Goal: Task Accomplishment & Management: Use online tool/utility

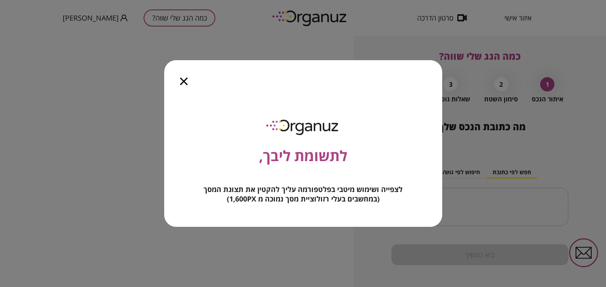
click at [183, 81] on icon "button" at bounding box center [184, 82] width 8 height 8
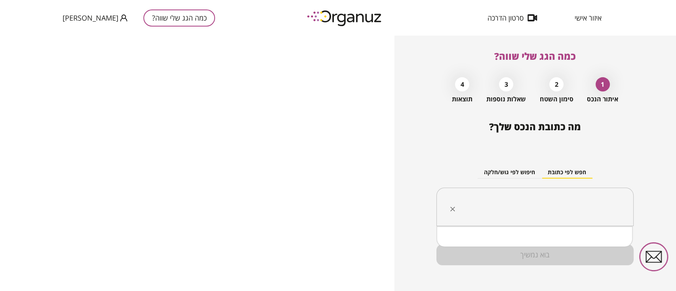
click at [584, 204] on input "text" at bounding box center [538, 207] width 172 height 20
type input "*"
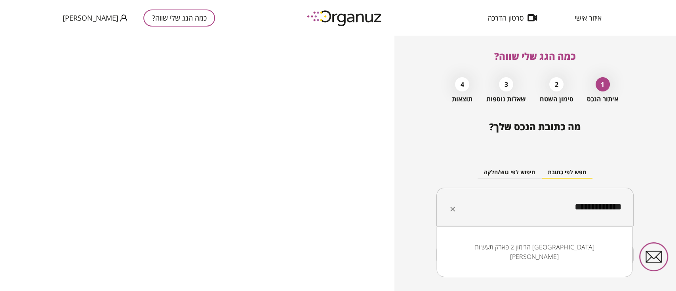
click at [587, 249] on li "הרימון 2 פארק תעשיות מבוא כרמל" at bounding box center [535, 252] width 176 height 24
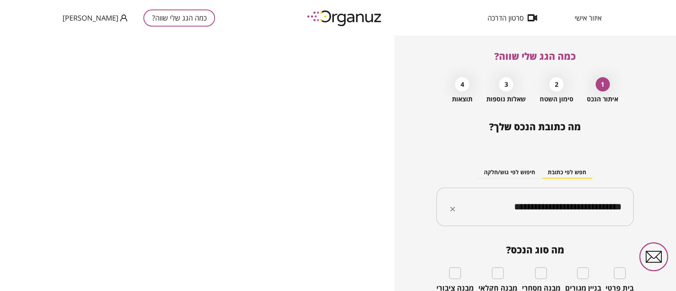
type input "**********"
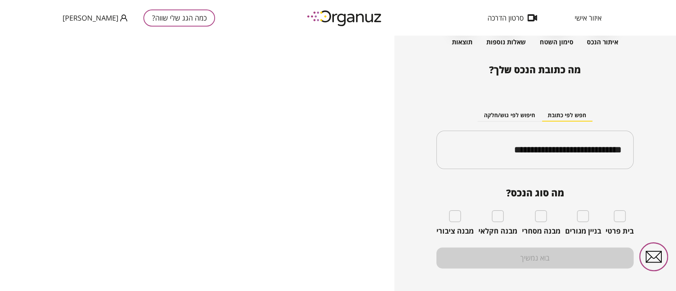
scroll to position [64, 0]
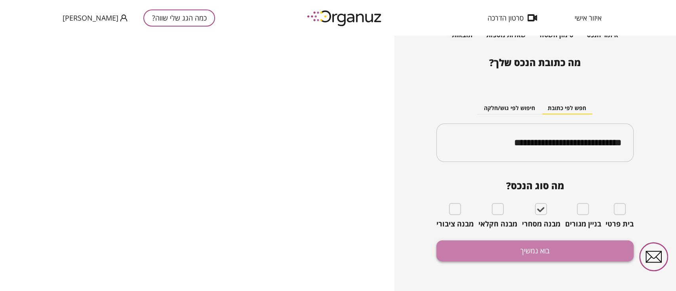
click at [524, 254] on button "בוא נמשיך" at bounding box center [535, 251] width 197 height 21
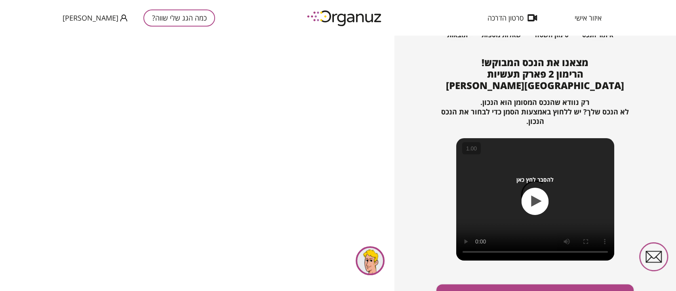
scroll to position [86, 0]
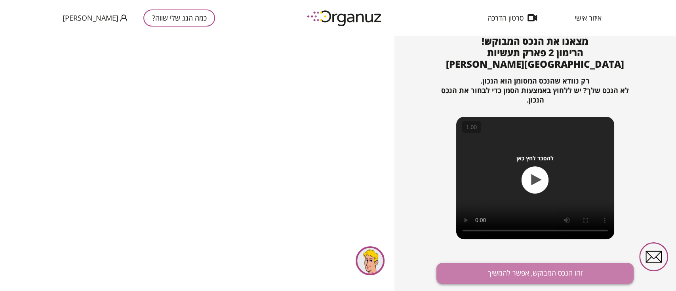
click at [579, 263] on button "זהו הנכס המבוקש, אפשר להמשיך" at bounding box center [535, 273] width 197 height 21
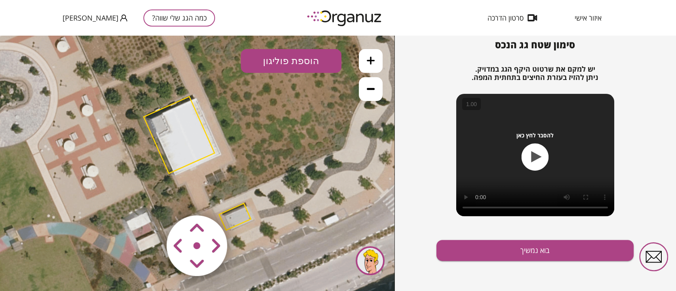
click at [150, 199] on area at bounding box center [150, 199] width 0 height 0
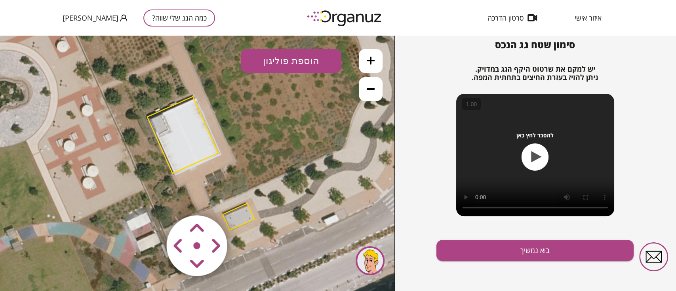
click at [150, 199] on area at bounding box center [150, 199] width 0 height 0
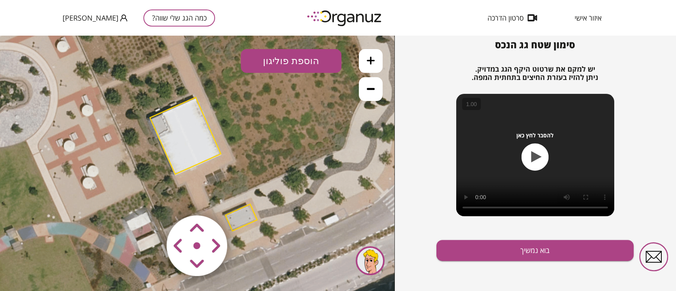
click at [150, 199] on area at bounding box center [150, 199] width 0 height 0
click at [371, 87] on icon at bounding box center [371, 89] width 8 height 8
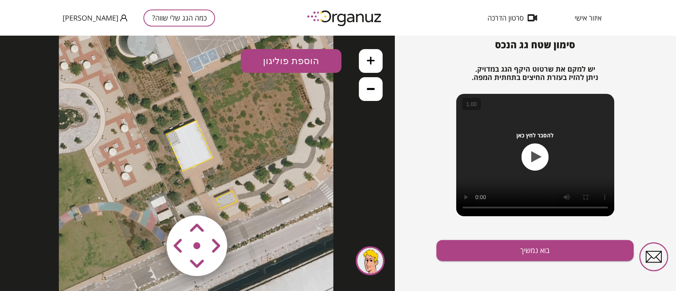
click at [371, 87] on icon at bounding box center [371, 89] width 8 height 8
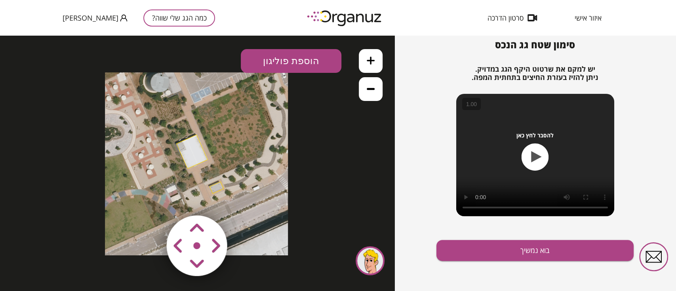
click at [301, 55] on button "הוספת פוליגון" at bounding box center [291, 61] width 101 height 24
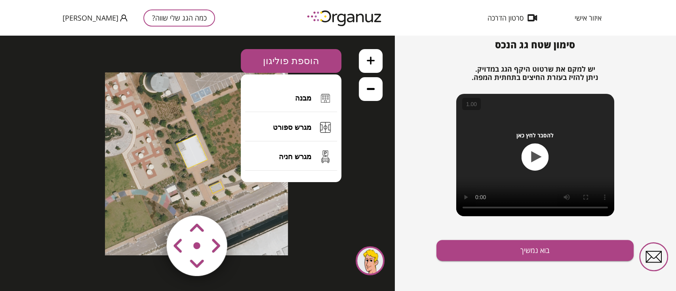
click at [374, 84] on button at bounding box center [371, 89] width 24 height 24
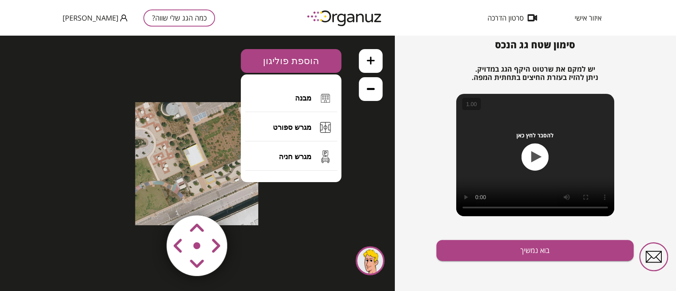
click at [368, 58] on icon at bounding box center [371, 61] width 8 height 8
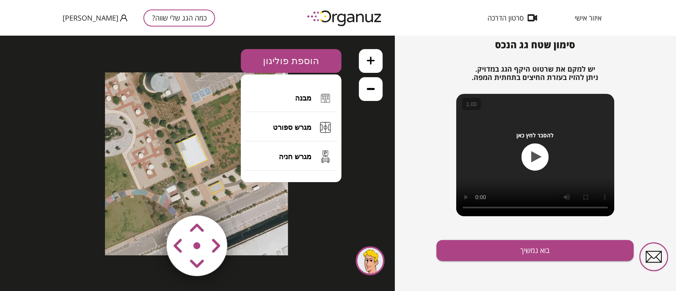
click at [368, 58] on icon at bounding box center [371, 61] width 8 height 8
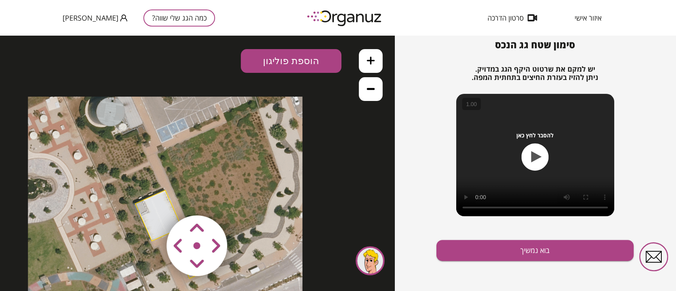
drag, startPoint x: 175, startPoint y: 105, endPoint x: 144, endPoint y: 174, distance: 76.3
click at [144, 174] on icon at bounding box center [165, 234] width 275 height 275
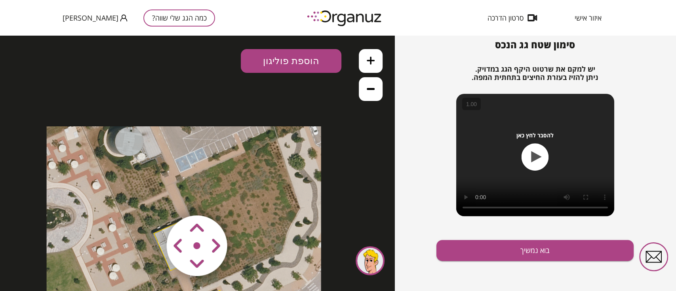
drag, startPoint x: 166, startPoint y: 128, endPoint x: 182, endPoint y: 147, distance: 24.8
click at [182, 147] on icon at bounding box center [184, 263] width 275 height 275
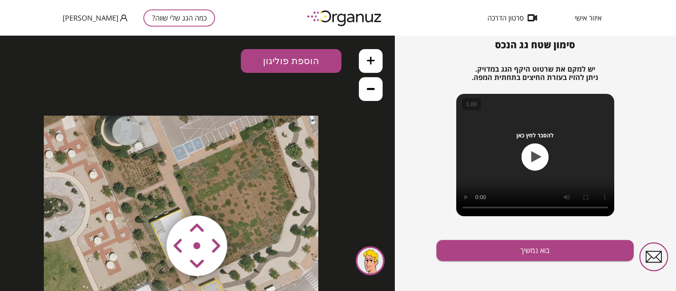
click at [150, 199] on area at bounding box center [150, 199] width 0 height 0
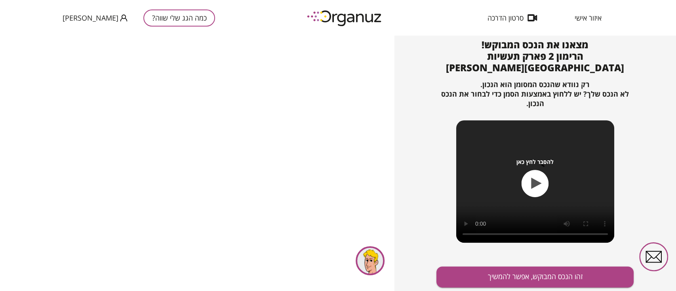
scroll to position [86, 0]
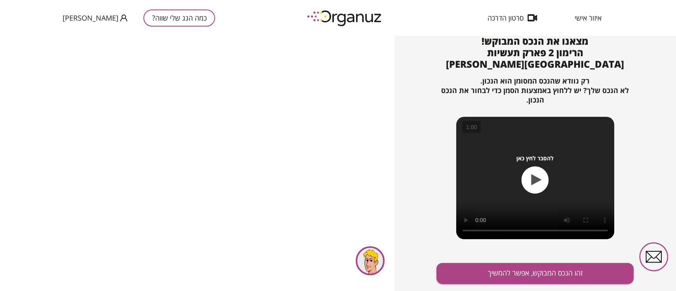
scroll to position [64, 0]
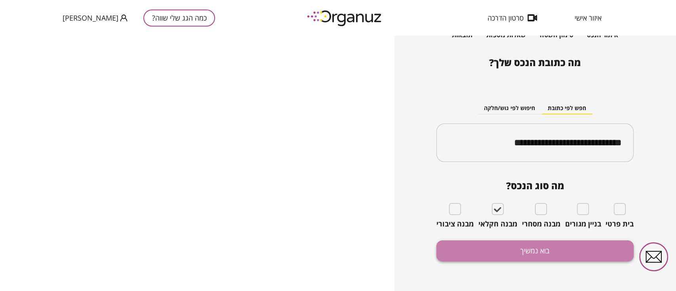
click at [530, 248] on button "בוא נמשיך" at bounding box center [535, 251] width 197 height 21
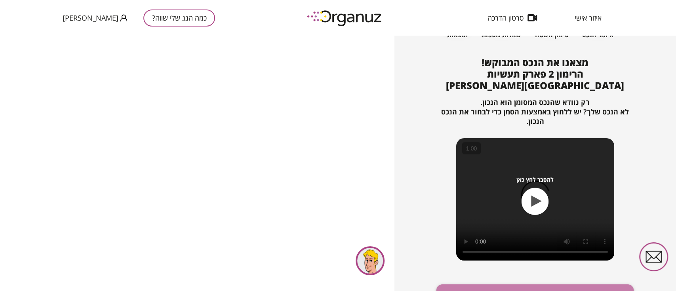
click at [508, 285] on button "זהו הנכס המבוקש, אפשר להמשיך" at bounding box center [535, 295] width 197 height 21
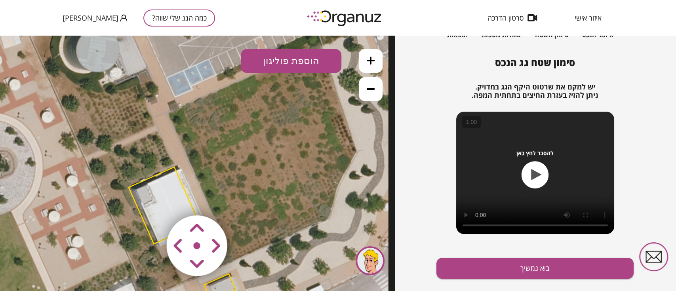
drag, startPoint x: 262, startPoint y: 138, endPoint x: 246, endPoint y: 208, distance: 72.1
click at [246, 208] on icon at bounding box center [181, 235] width 416 height 416
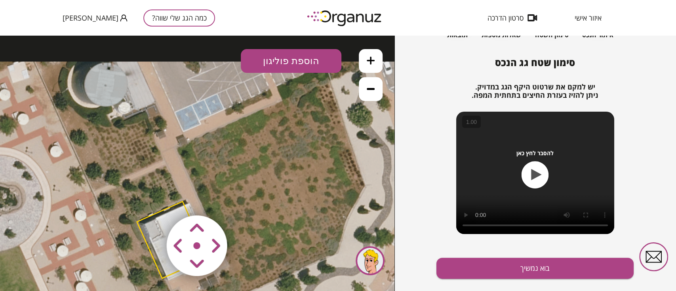
drag, startPoint x: 234, startPoint y: 160, endPoint x: 242, endPoint y: 195, distance: 35.5
click at [242, 195] on icon at bounding box center [189, 270] width 416 height 416
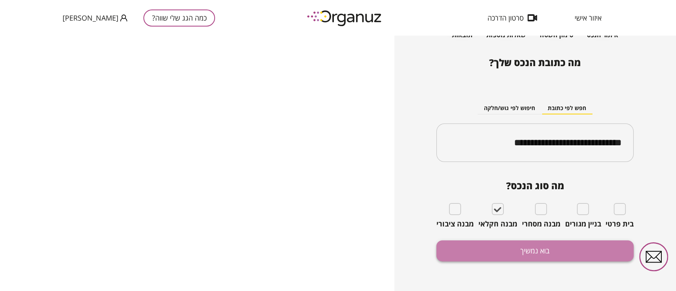
click at [564, 252] on button "בוא נמשיך" at bounding box center [535, 251] width 197 height 21
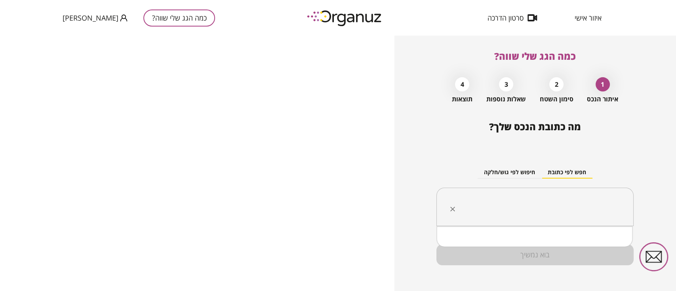
click at [581, 212] on input "text" at bounding box center [538, 207] width 172 height 20
type input "*"
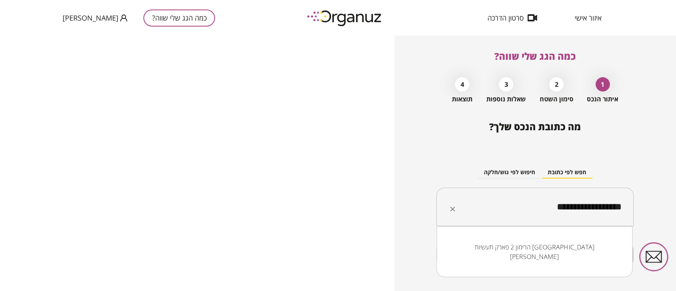
click at [554, 246] on li "הרימון 2 פארק תעשיות מבוא כרמל" at bounding box center [535, 252] width 176 height 24
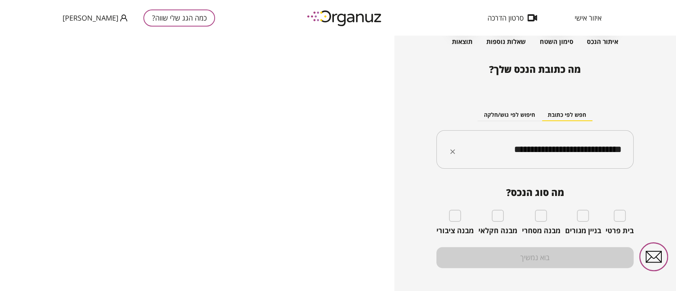
scroll to position [64, 0]
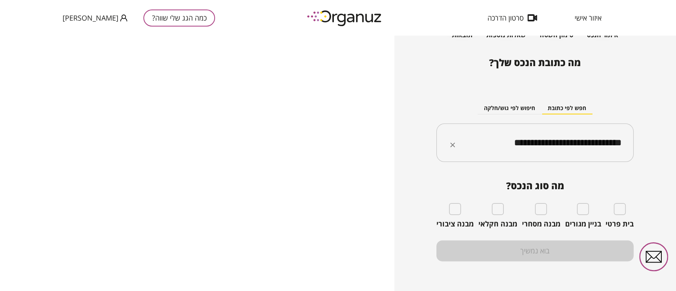
type input "**********"
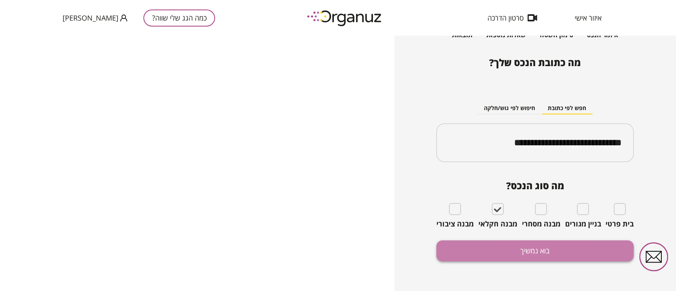
click at [506, 256] on button "בוא נמשיך" at bounding box center [535, 251] width 197 height 21
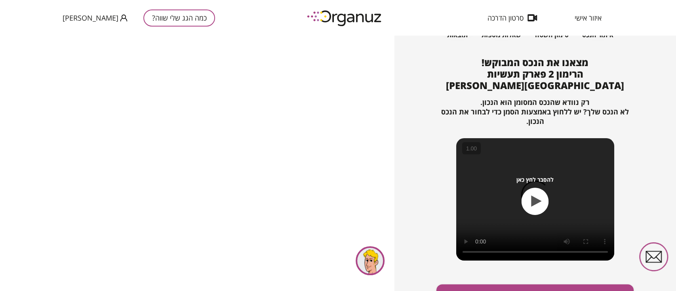
scroll to position [86, 0]
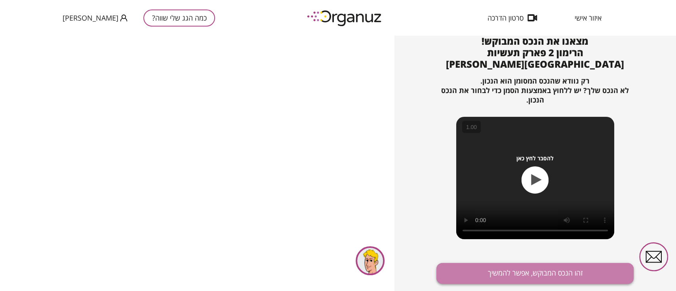
click at [524, 268] on button "זהו הנכס המבוקש, אפשר להמשיך" at bounding box center [535, 273] width 197 height 21
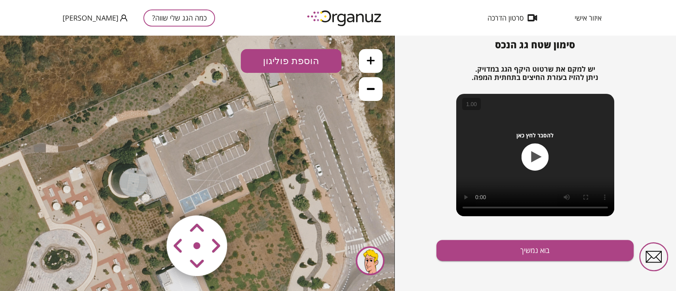
drag, startPoint x: 239, startPoint y: 169, endPoint x: 264, endPoint y: 116, distance: 59.0
click at [264, 116] on icon at bounding box center [222, 110] width 523 height 523
click at [290, 53] on button "הוספת פוליגון" at bounding box center [291, 61] width 101 height 24
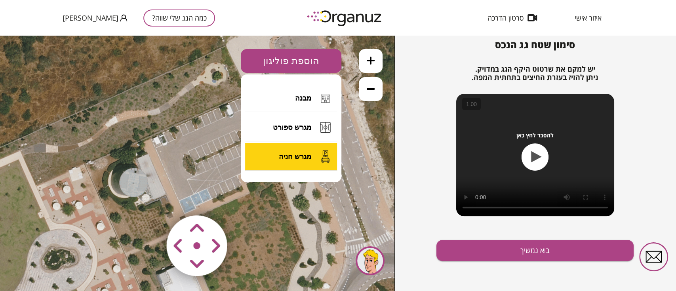
click at [282, 158] on span "מגרש חניה" at bounding box center [295, 157] width 32 height 9
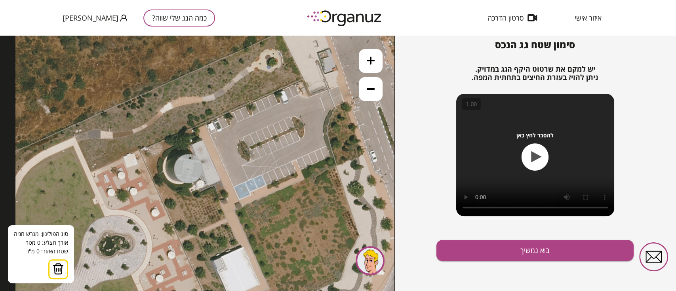
drag, startPoint x: 153, startPoint y: 137, endPoint x: 207, endPoint y: 123, distance: 56.4
click at [207, 123] on icon at bounding box center [276, 96] width 523 height 523
click at [209, 120] on icon at bounding box center [276, 96] width 523 height 523
click at [304, 82] on icon at bounding box center [276, 96] width 523 height 523
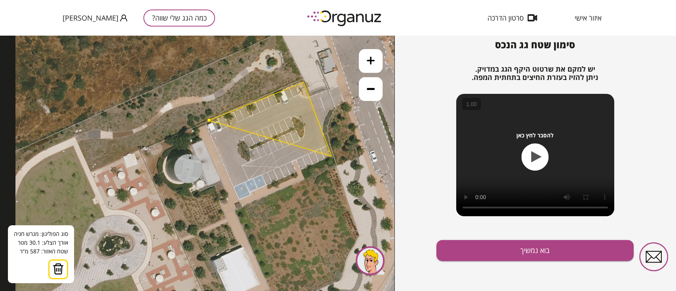
click at [332, 156] on polygon at bounding box center [270, 119] width 122 height 74
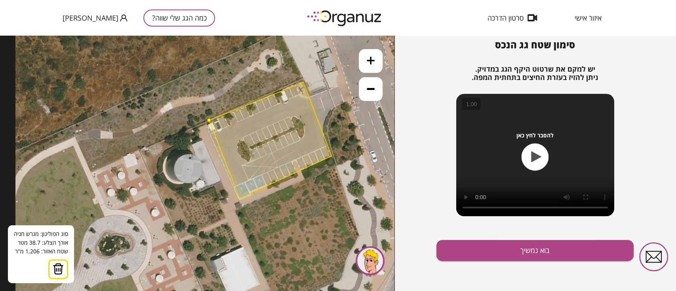
click at [240, 199] on polygon at bounding box center [270, 140] width 122 height 116
click at [208, 120] on button at bounding box center [209, 120] width 4 height 4
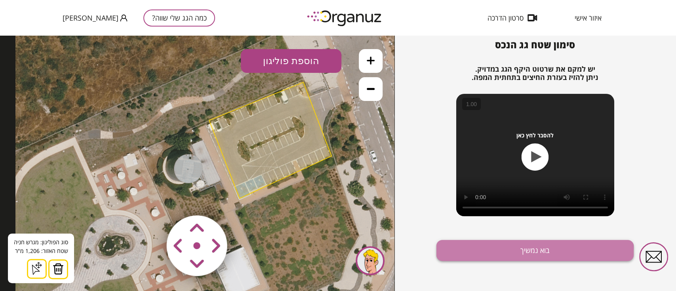
click at [463, 254] on button "בוא נמשיך" at bounding box center [535, 250] width 197 height 21
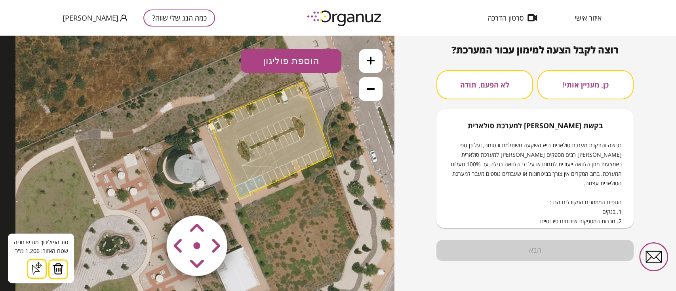
scroll to position [76, 0]
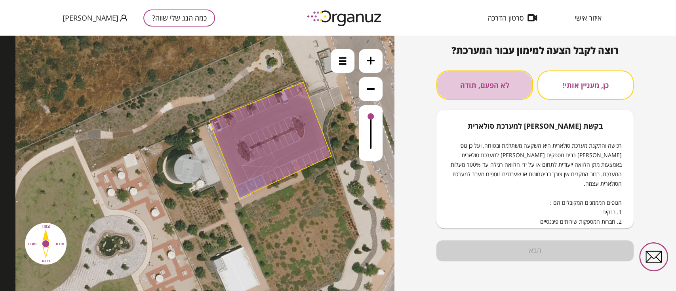
click at [482, 84] on button "לא הפעם, תודה" at bounding box center [485, 85] width 96 height 29
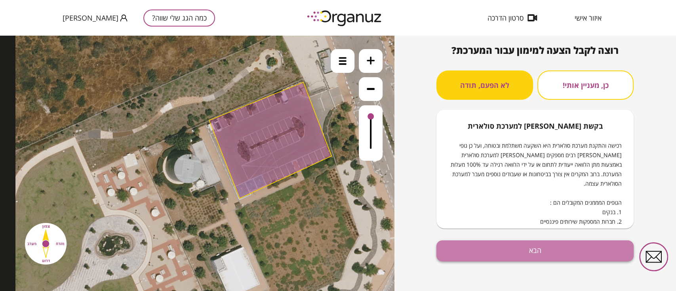
click at [533, 245] on button "הבא" at bounding box center [535, 251] width 197 height 21
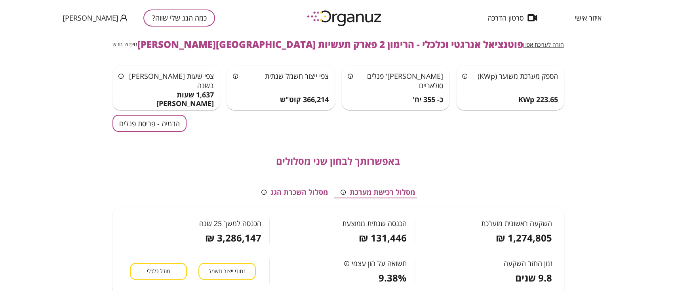
scroll to position [5, 0]
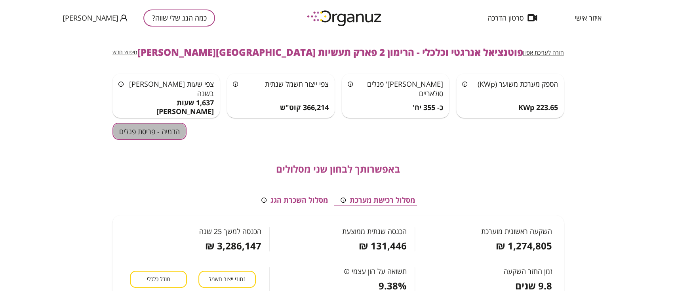
click at [138, 132] on button "הדמיה - פריסת פנלים" at bounding box center [150, 131] width 74 height 17
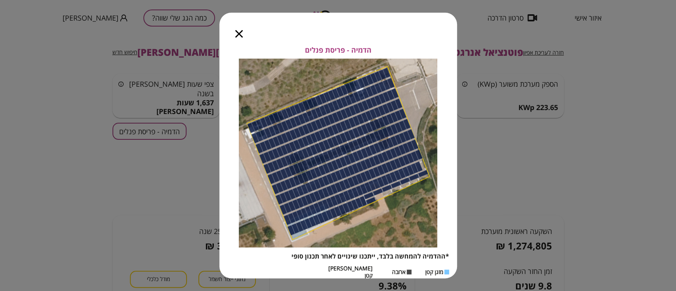
click at [237, 31] on icon "button" at bounding box center [239, 34] width 8 height 8
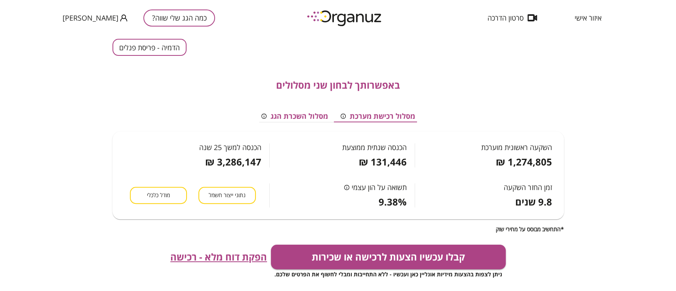
scroll to position [91, 0]
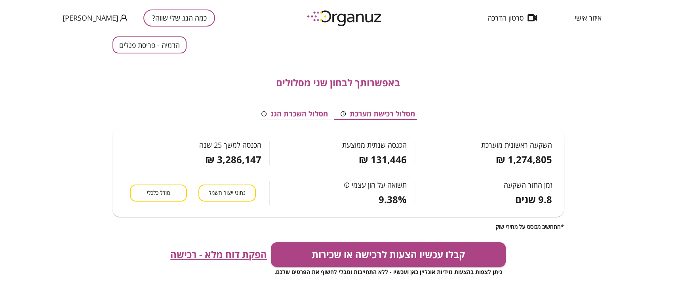
click at [158, 192] on span "מודל כלכלי" at bounding box center [158, 193] width 23 height 8
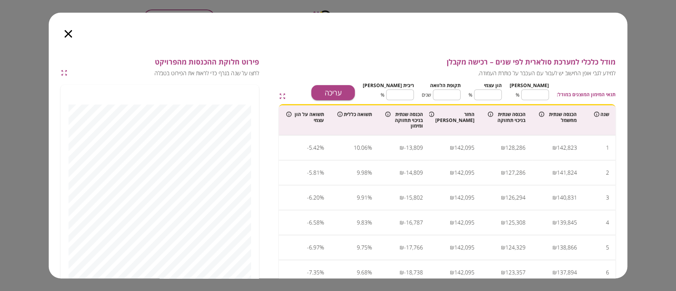
type input "****"
click at [355, 90] on button "עריכה" at bounding box center [333, 92] width 44 height 15
click at [502, 97] on input "**" at bounding box center [488, 94] width 28 height 21
click at [501, 95] on input "**" at bounding box center [488, 94] width 28 height 21
drag, startPoint x: 504, startPoint y: 95, endPoint x: 481, endPoint y: 95, distance: 22.2
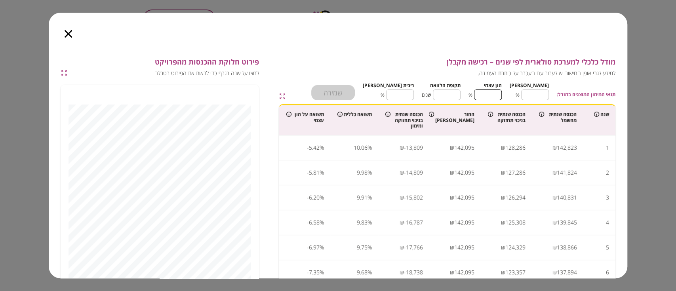
click at [481, 95] on input "**" at bounding box center [488, 94] width 28 height 21
type input "***"
type input "*"
click at [450, 96] on input "*" at bounding box center [447, 94] width 28 height 21
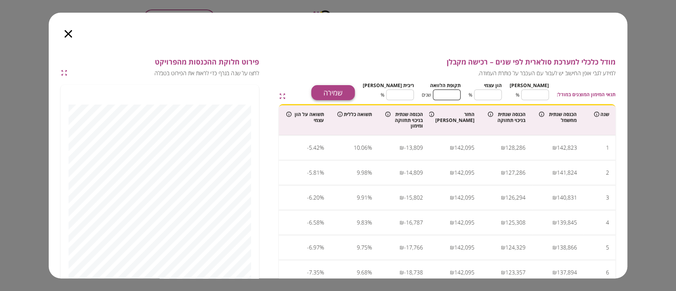
type input "*"
click at [355, 92] on button "שמירה" at bounding box center [333, 92] width 44 height 15
drag, startPoint x: 50, startPoint y: 157, endPoint x: 50, endPoint y: 166, distance: 9.5
click at [50, 166] on div "מודל כלכלי למערכת סולארית לפי שנים – רכישה מקבלן למידע לגבי אופן החישוב יש לעבו…" at bounding box center [338, 217] width 579 height 319
click at [67, 32] on icon "button" at bounding box center [69, 34] width 8 height 8
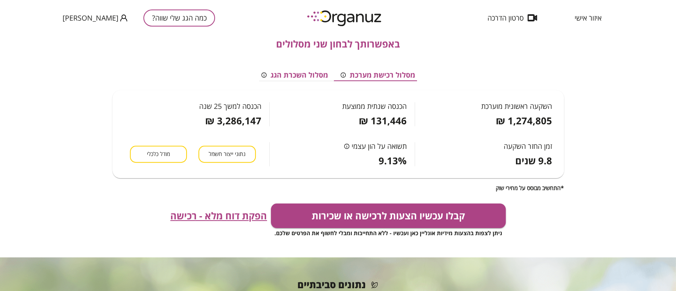
scroll to position [148, 0]
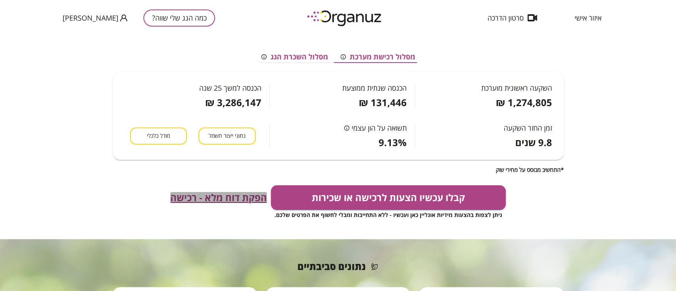
click at [238, 196] on span "הפקת דוח מלא - רכישה" at bounding box center [218, 197] width 97 height 11
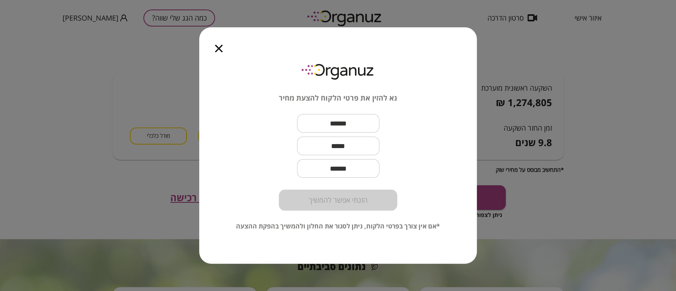
click at [218, 48] on icon "button" at bounding box center [219, 49] width 8 height 8
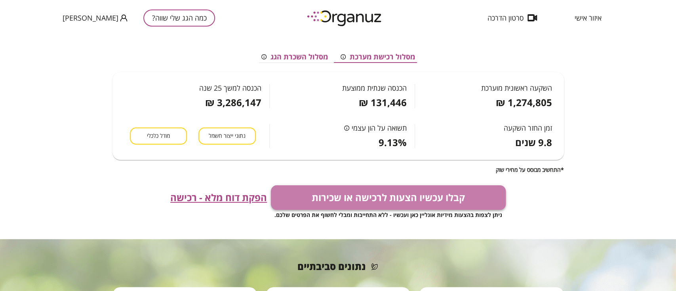
click at [425, 198] on button "קבלו עכשיו הצעות לרכישה או שכירות" at bounding box center [388, 197] width 235 height 25
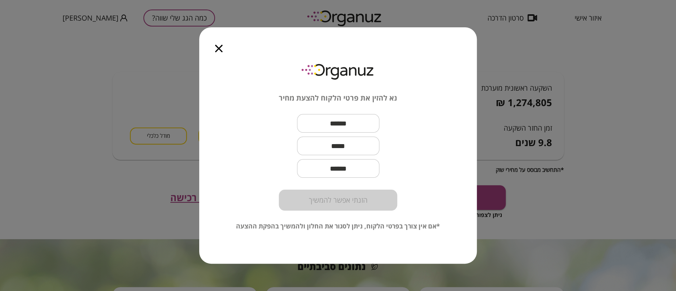
click at [219, 45] on icon "button" at bounding box center [219, 49] width 8 height 8
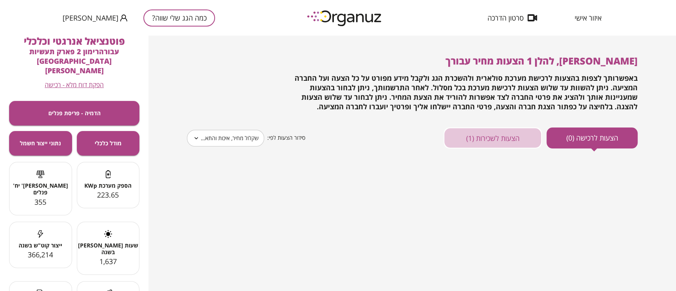
click at [503, 135] on button "הצעות לשכירות (1)" at bounding box center [493, 138] width 98 height 21
type input "*****"
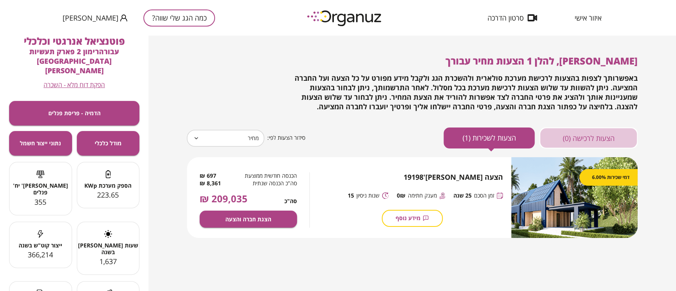
click at [585, 136] on button "הצעות לרכישה (0)" at bounding box center [589, 138] width 98 height 21
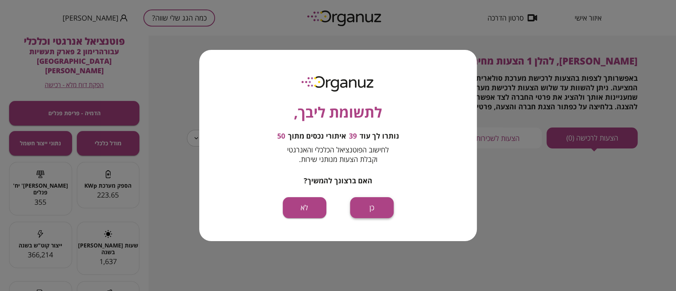
click at [374, 208] on button "כן" at bounding box center [372, 207] width 44 height 21
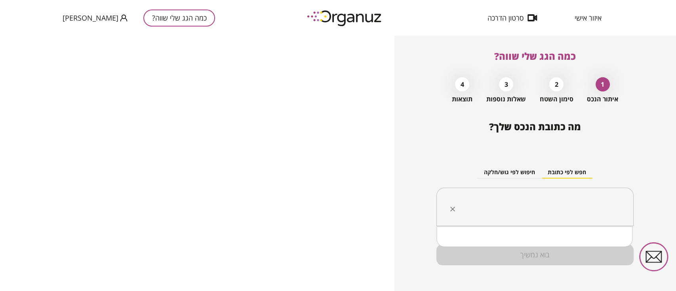
click at [533, 201] on input "text" at bounding box center [538, 207] width 172 height 20
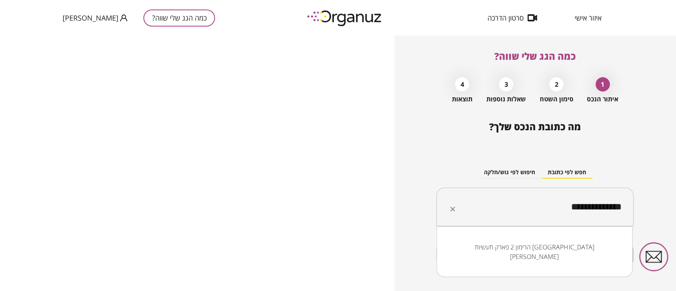
click at [541, 246] on li "הרימון 2 פארק תעשיות מבוא כרמל" at bounding box center [535, 252] width 176 height 24
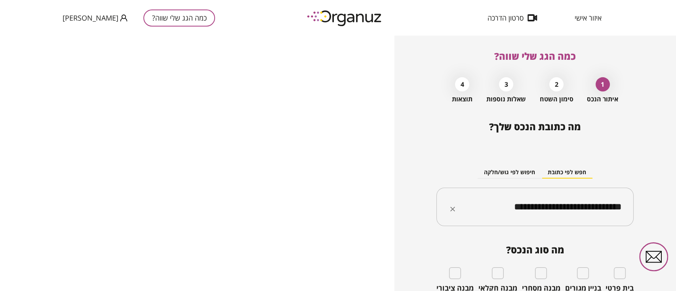
type input "**********"
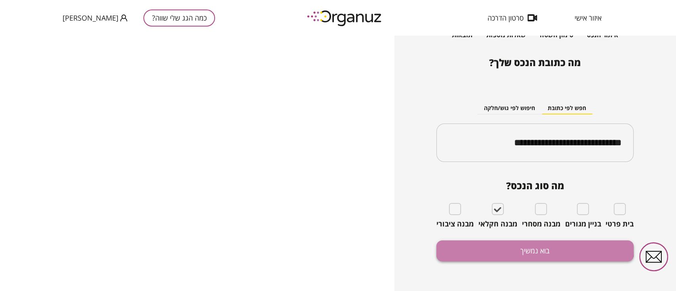
click at [525, 249] on button "בוא נמשיך" at bounding box center [535, 251] width 197 height 21
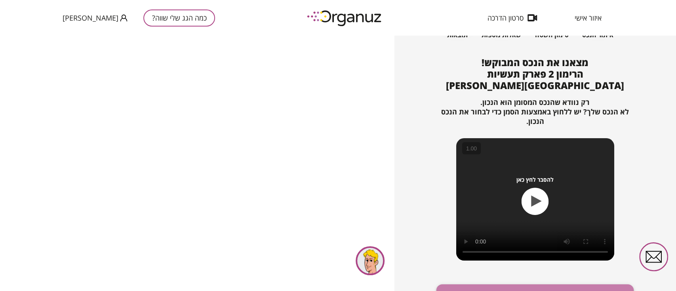
click at [498, 285] on button "זהו הנכס המבוקש, אפשר להמשיך" at bounding box center [535, 295] width 197 height 21
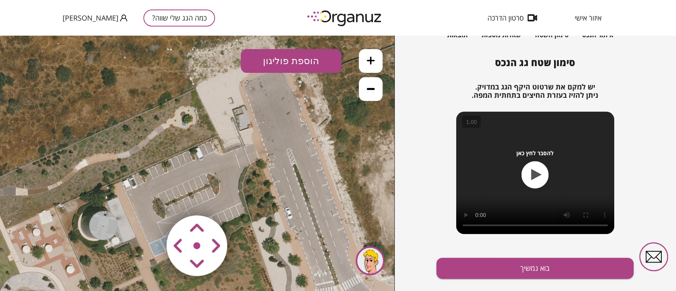
click at [658, 286] on div "כמה הגג שלי שווה? איתור הנכס 2 סימון השטח 3 שאלות נוספות 4 תוצאות סימון שטח גג …" at bounding box center [536, 164] width 282 height 256
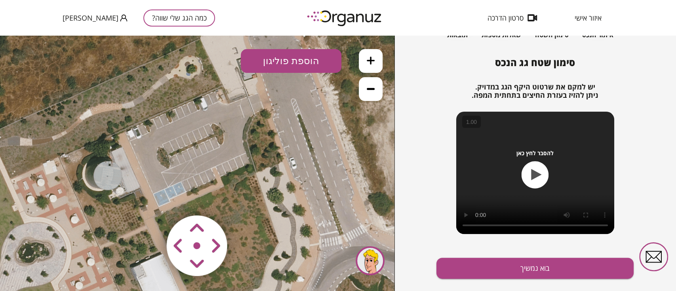
drag, startPoint x: 236, startPoint y: 155, endPoint x: 250, endPoint y: 130, distance: 28.9
click at [250, 130] on icon at bounding box center [201, 113] width 523 height 523
click at [300, 53] on button "הוספת פוליגון" at bounding box center [291, 61] width 101 height 24
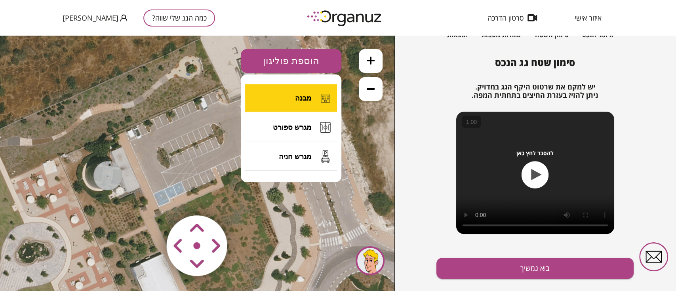
click at [307, 103] on button "מבנה" at bounding box center [291, 98] width 92 height 28
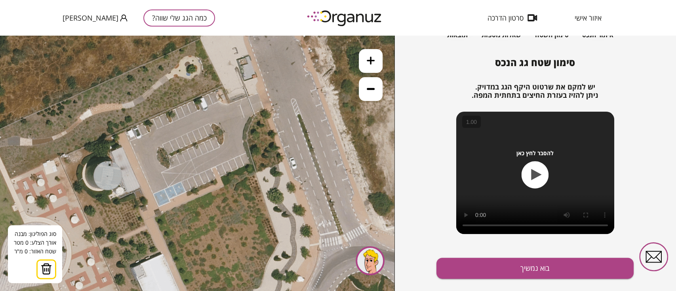
click at [43, 273] on img at bounding box center [46, 269] width 11 height 12
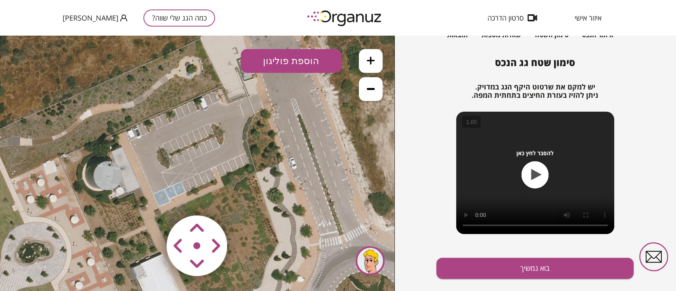
click at [266, 58] on button "הוספת פוליגון" at bounding box center [291, 61] width 101 height 24
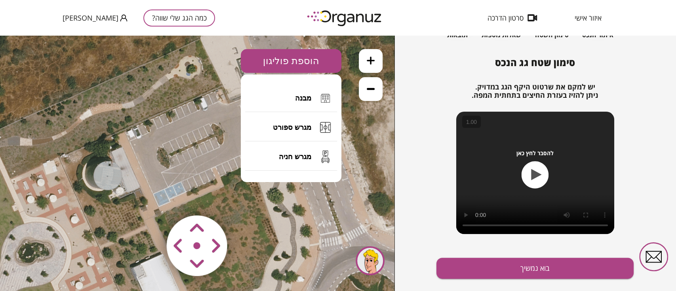
click at [299, 155] on span "מגרש חניה" at bounding box center [295, 157] width 32 height 9
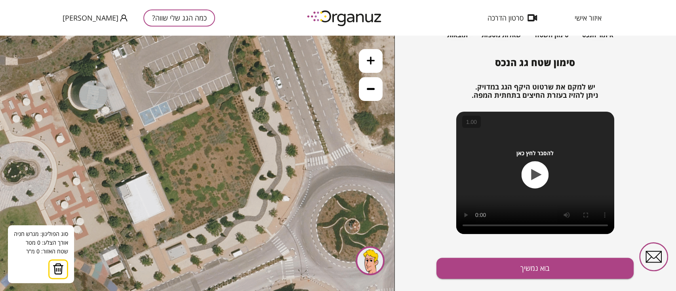
click at [63, 273] on button at bounding box center [58, 270] width 20 height 20
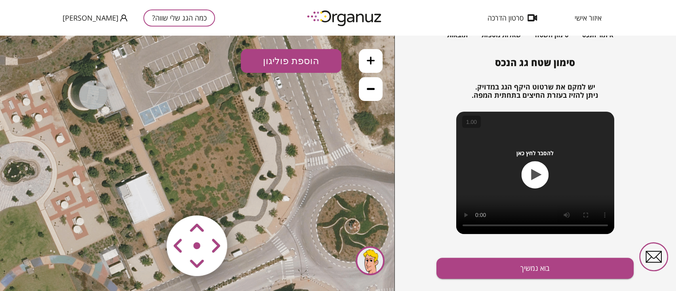
click at [302, 63] on button "הוספת פוליגון" at bounding box center [291, 61] width 101 height 24
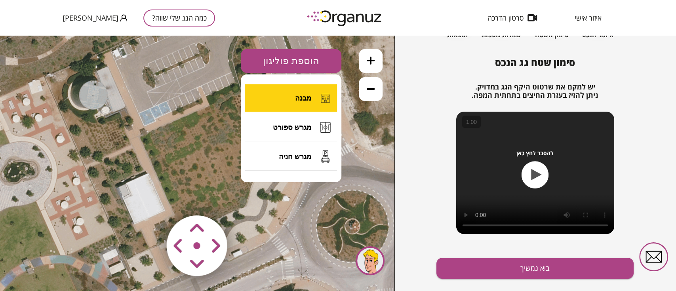
click at [311, 104] on button "מבנה" at bounding box center [291, 98] width 92 height 28
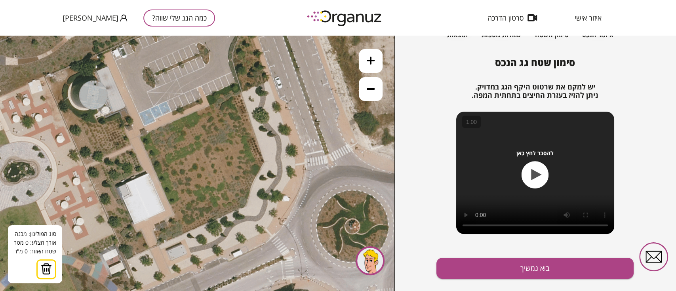
click at [150, 139] on icon at bounding box center [186, 32] width 523 height 523
click at [233, 105] on icon at bounding box center [186, 32] width 523 height 523
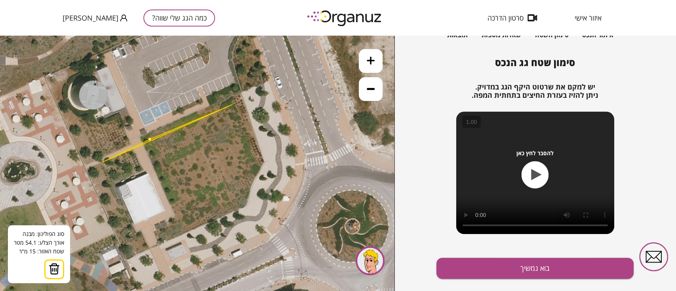
click at [233, 162] on polygon at bounding box center [168, 133] width 130 height 57
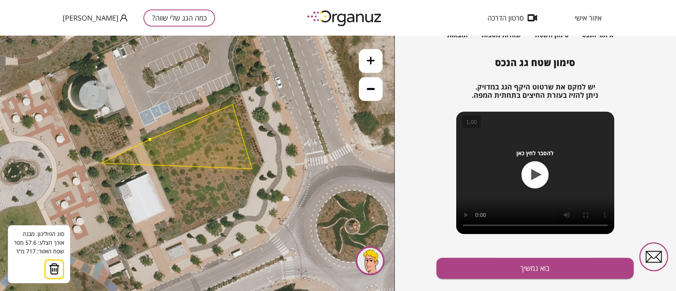
click at [186, 169] on polygon at bounding box center [176, 137] width 151 height 64
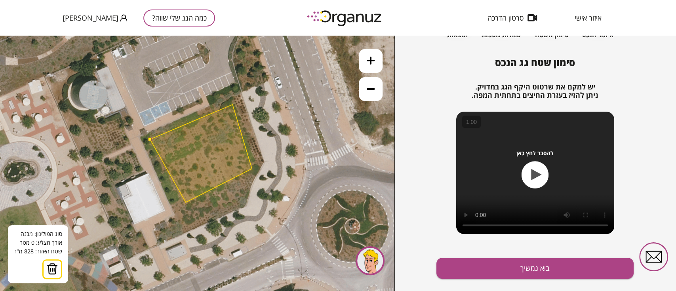
click at [182, 201] on polygon at bounding box center [201, 154] width 102 height 98
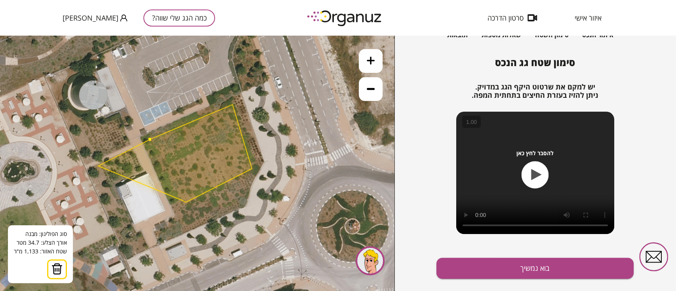
click at [155, 139] on polygon at bounding box center [175, 154] width 154 height 98
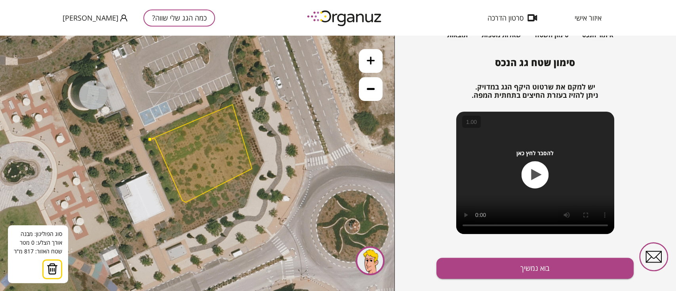
click at [155, 136] on polygon at bounding box center [201, 154] width 102 height 98
click at [148, 138] on icon at bounding box center [186, 32] width 523 height 523
click at [149, 139] on button at bounding box center [150, 140] width 4 height 4
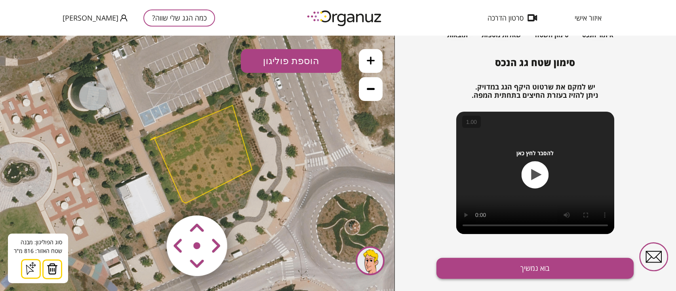
click at [543, 266] on button "בוא נמשיך" at bounding box center [535, 268] width 197 height 21
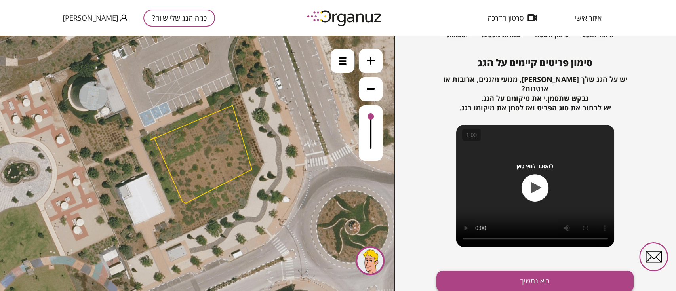
click at [548, 271] on button "בוא נמשיך" at bounding box center [535, 281] width 197 height 21
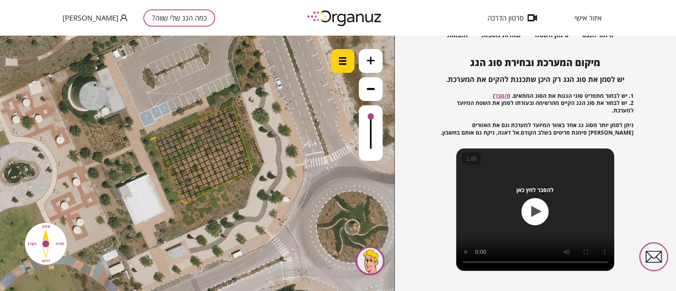
click at [347, 67] on div at bounding box center [343, 61] width 24 height 24
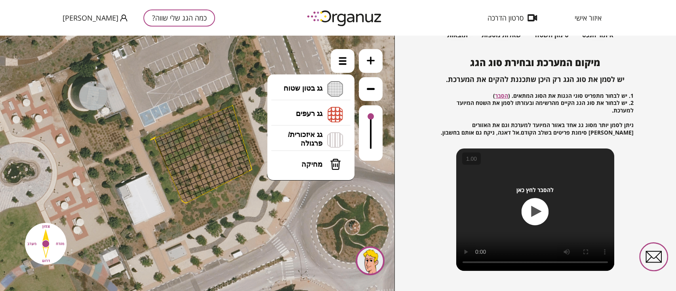
click at [0, 36] on button "מפלס א א" at bounding box center [0, 36] width 0 height 0
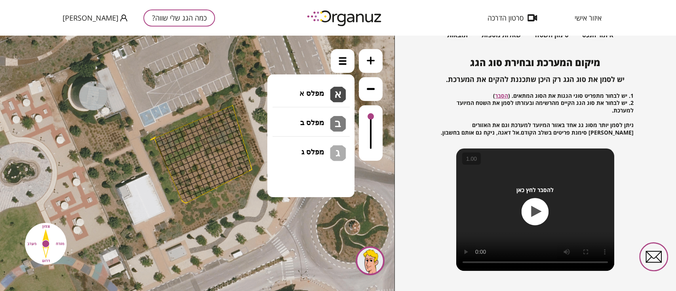
click at [324, 95] on icon at bounding box center [186, 33] width 523 height 523
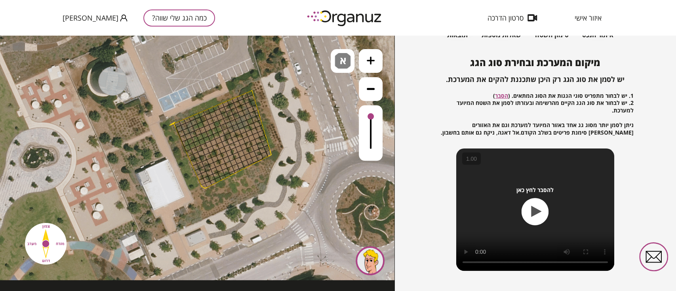
click at [184, 125] on div at bounding box center [184, 126] width 7 height 7
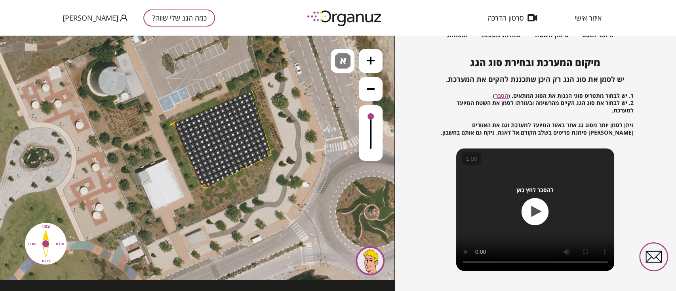
drag, startPoint x: 176, startPoint y: 125, endPoint x: 205, endPoint y: 195, distance: 75.0
click at [205, 194] on div ".st0 { fill: #FFFFFF; }" at bounding box center [206, 18] width 523 height 523
click at [672, 99] on div "כמה הגג שלי שווה? איתור הנכס 2 סימון השטח 3 שאלות נוספות 4 תוצאות מיקום המערכת …" at bounding box center [536, 164] width 282 height 256
click at [662, 103] on div "כמה הגג שלי שווה? איתור הנכס 2 סימון השטח 3 שאלות נוספות 4 תוצאות מיקום המערכת …" at bounding box center [536, 164] width 282 height 256
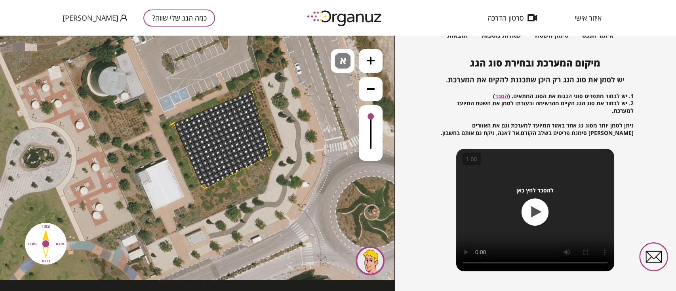
click at [672, 243] on div "כמה הגג שלי שווה? איתור הנכס 2 סימון השטח 3 שאלות נוספות 4 תוצאות מיקום המערכת …" at bounding box center [536, 164] width 282 height 256
drag, startPoint x: 672, startPoint y: 243, endPoint x: 675, endPoint y: 269, distance: 26.4
click at [675, 269] on div "כמה הגג שלי שווה? איתור הנכס 2 סימון השטח 3 שאלות נוספות 4 תוצאות מיקום המערכת …" at bounding box center [536, 164] width 282 height 256
click at [674, 270] on div "כמה הגג שלי שווה? איתור הנכס 2 סימון השטח 3 שאלות נוספות 4 תוצאות מיקום המערכת …" at bounding box center [536, 164] width 282 height 256
click at [671, 272] on div "כמה הגג שלי שווה? איתור הנכס 2 סימון השטח 3 שאלות נוספות 4 תוצאות מיקום המערכת …" at bounding box center [536, 164] width 282 height 256
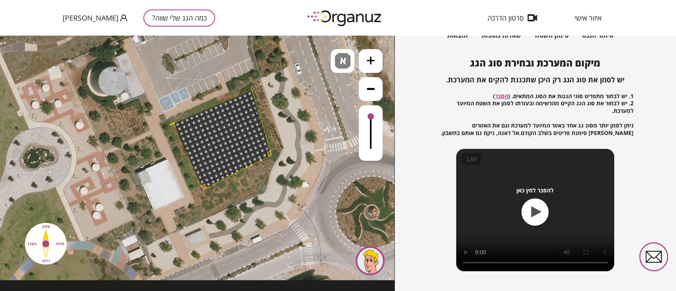
click at [669, 273] on div "כמה הגג שלי שווה? איתור הנכס 2 סימון השטח 3 שאלות נוספות 4 תוצאות מיקום המערכת …" at bounding box center [536, 164] width 282 height 256
click at [668, 274] on div "כמה הגג שלי שווה? איתור הנכס 2 סימון השטח 3 שאלות נוספות 4 תוצאות מיקום המערכת …" at bounding box center [536, 164] width 282 height 256
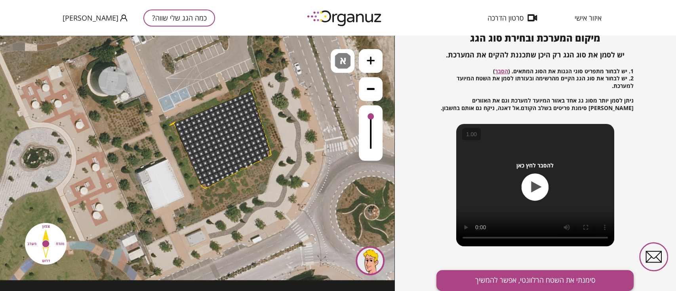
click at [588, 278] on button "סימנתי את השטח הרלוונטי, אפשר להמשיך" at bounding box center [535, 280] width 197 height 21
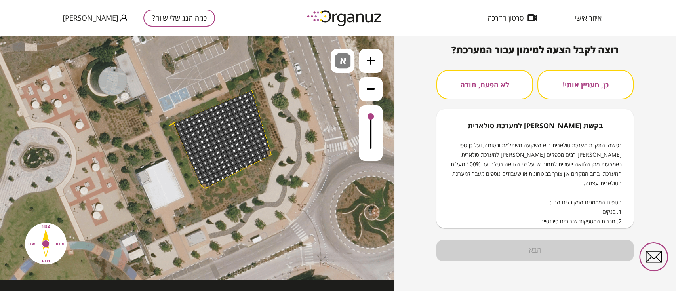
scroll to position [76, 0]
click at [506, 77] on button "לא הפעם, תודה" at bounding box center [485, 85] width 96 height 29
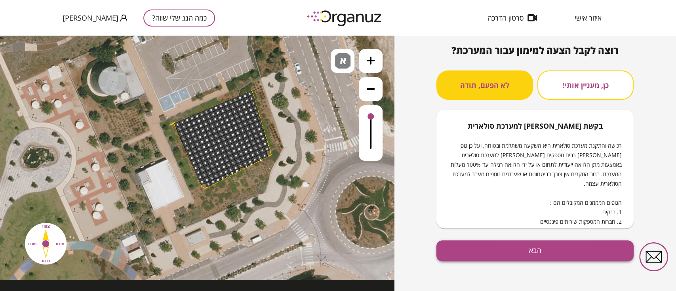
click at [564, 256] on button "הבא" at bounding box center [535, 251] width 197 height 21
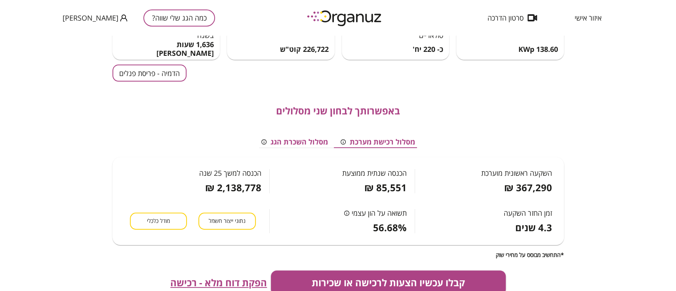
scroll to position [63, 0]
click at [157, 71] on button "הדמיה - פריסת פנלים" at bounding box center [150, 72] width 74 height 17
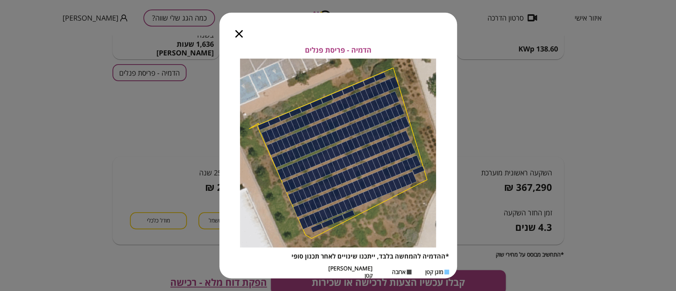
click at [239, 37] on icon "button" at bounding box center [239, 34] width 8 height 8
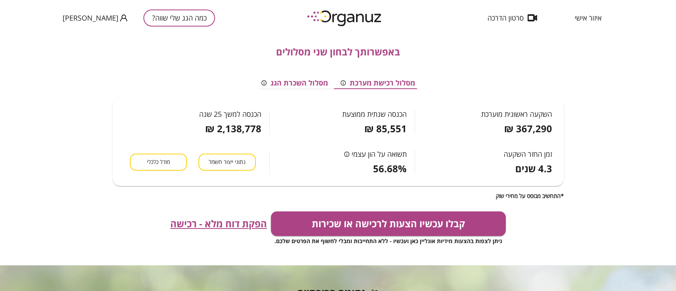
scroll to position [125, 0]
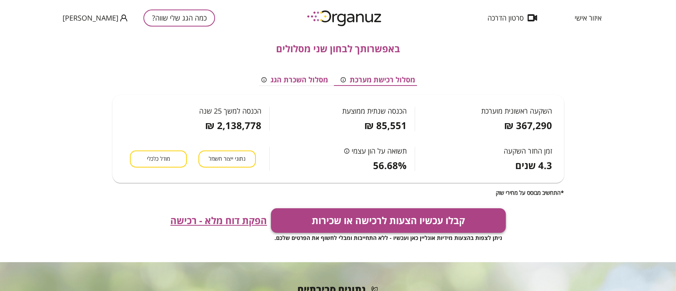
click at [455, 219] on button "קבלו עכשיו הצעות לרכישה או שכירות" at bounding box center [388, 220] width 235 height 25
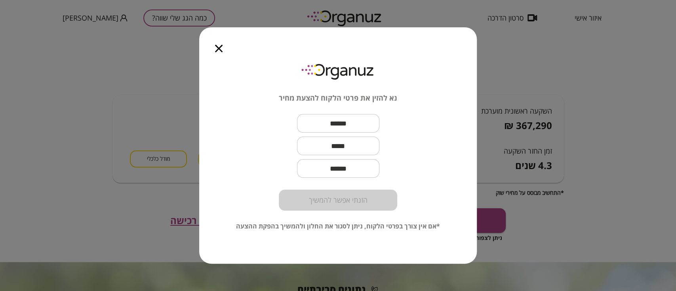
click at [219, 45] on icon "button" at bounding box center [219, 49] width 8 height 8
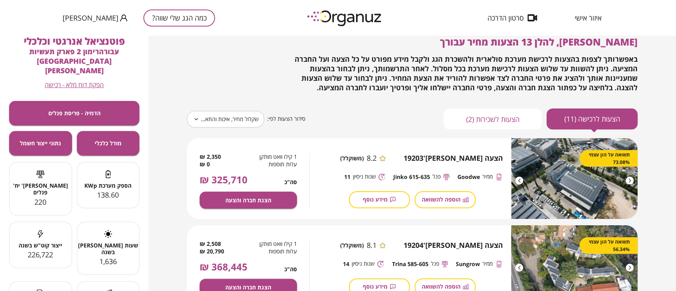
scroll to position [19, 0]
